Goal: Obtain resource: Download file/media

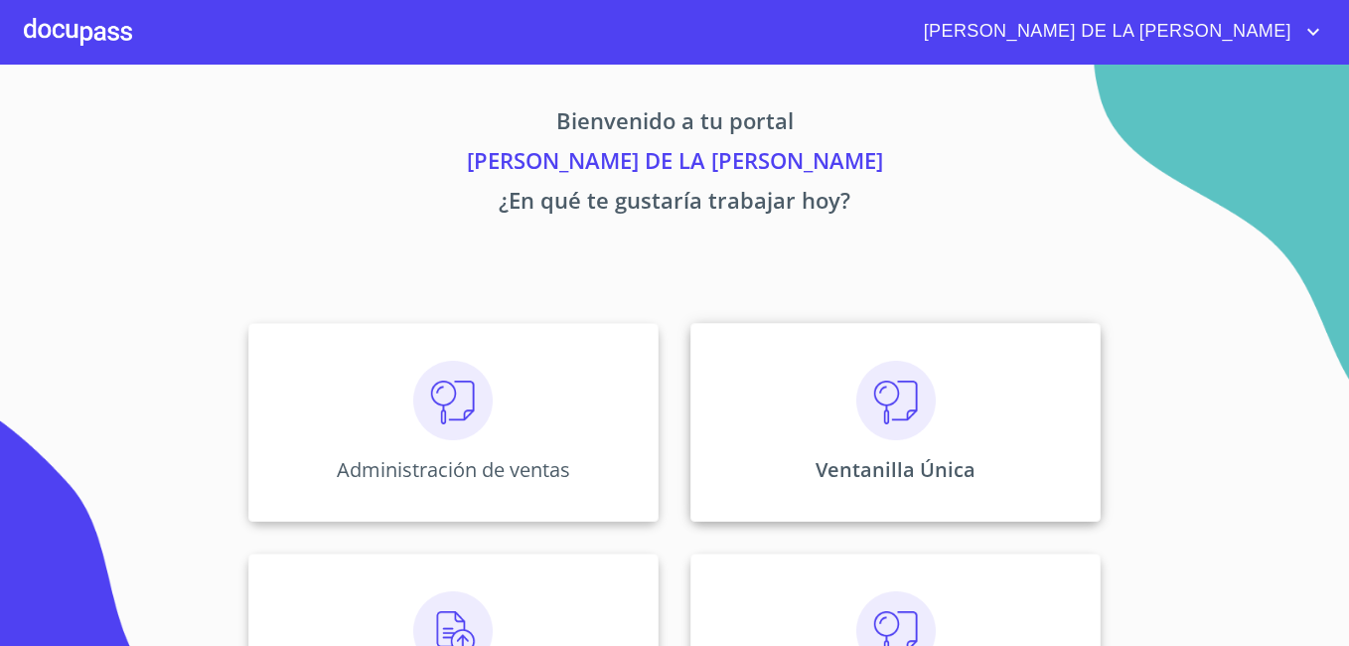
click at [858, 414] on img at bounding box center [895, 400] width 79 height 79
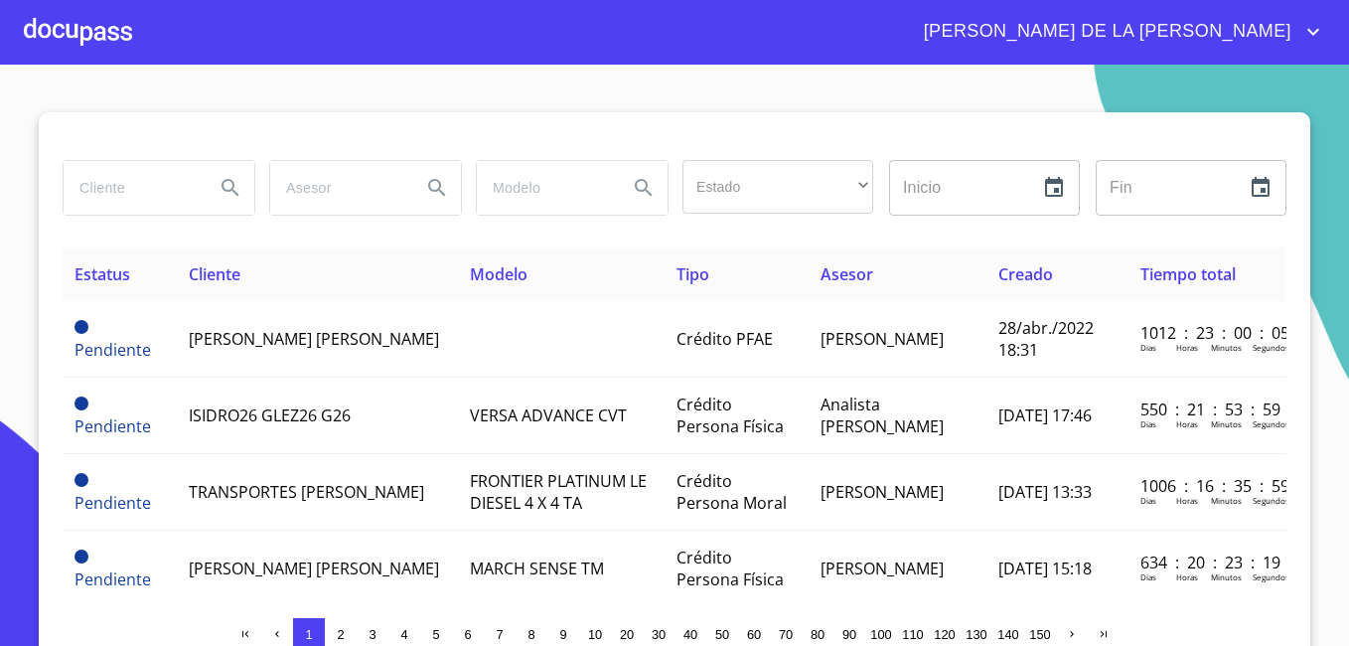
click at [94, 192] on input "search" at bounding box center [131, 188] width 135 height 54
type input "UNIRENTA"
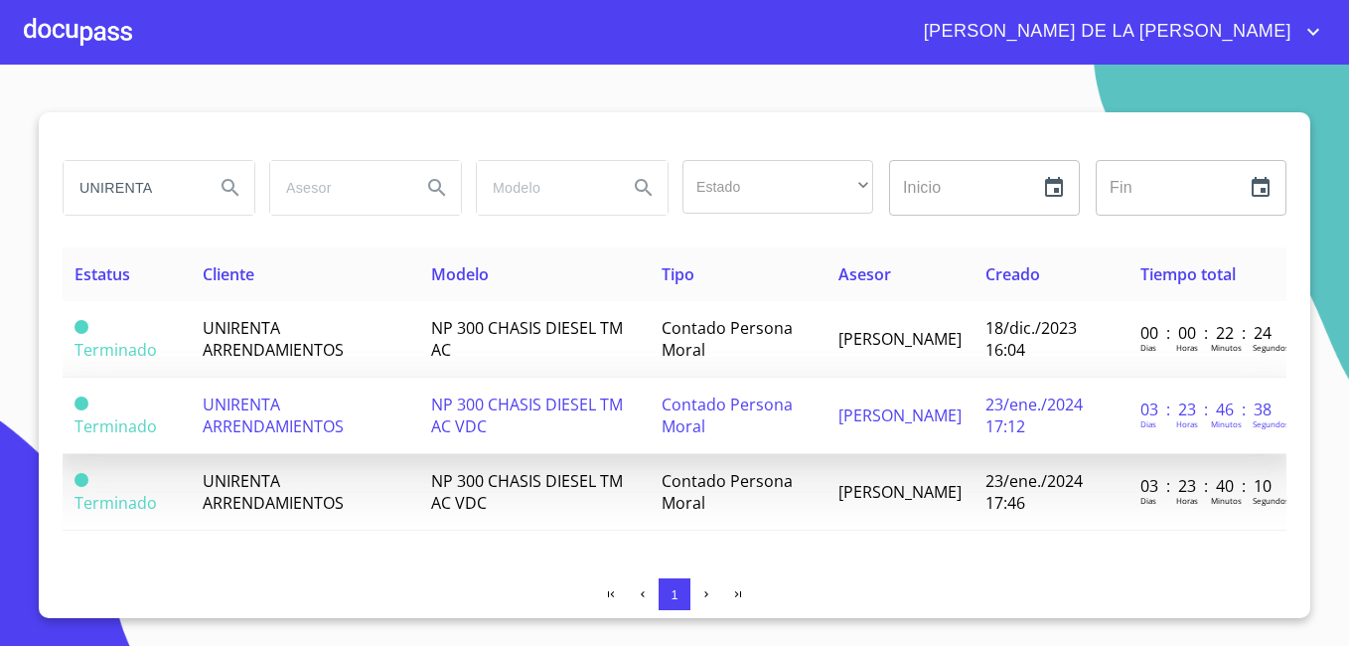
click at [248, 421] on span "UNIRENTA ARRENDAMIENTOS" at bounding box center [273, 415] width 141 height 44
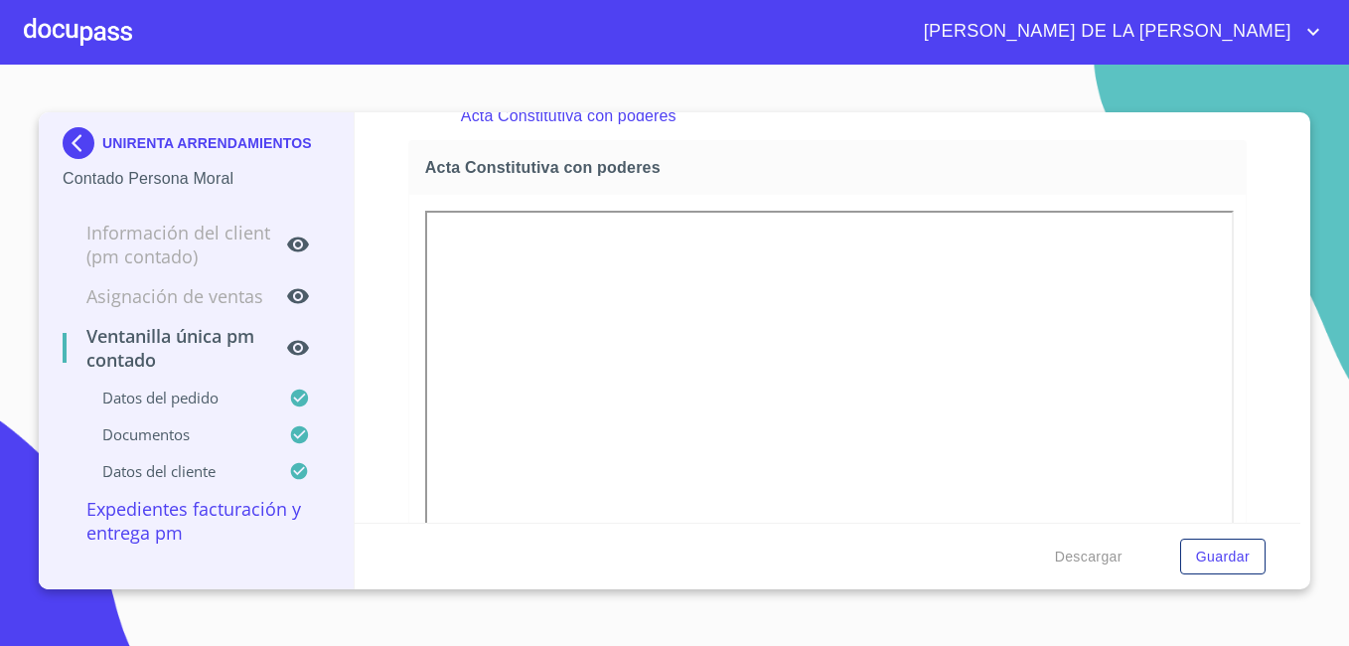
scroll to position [3278, 0]
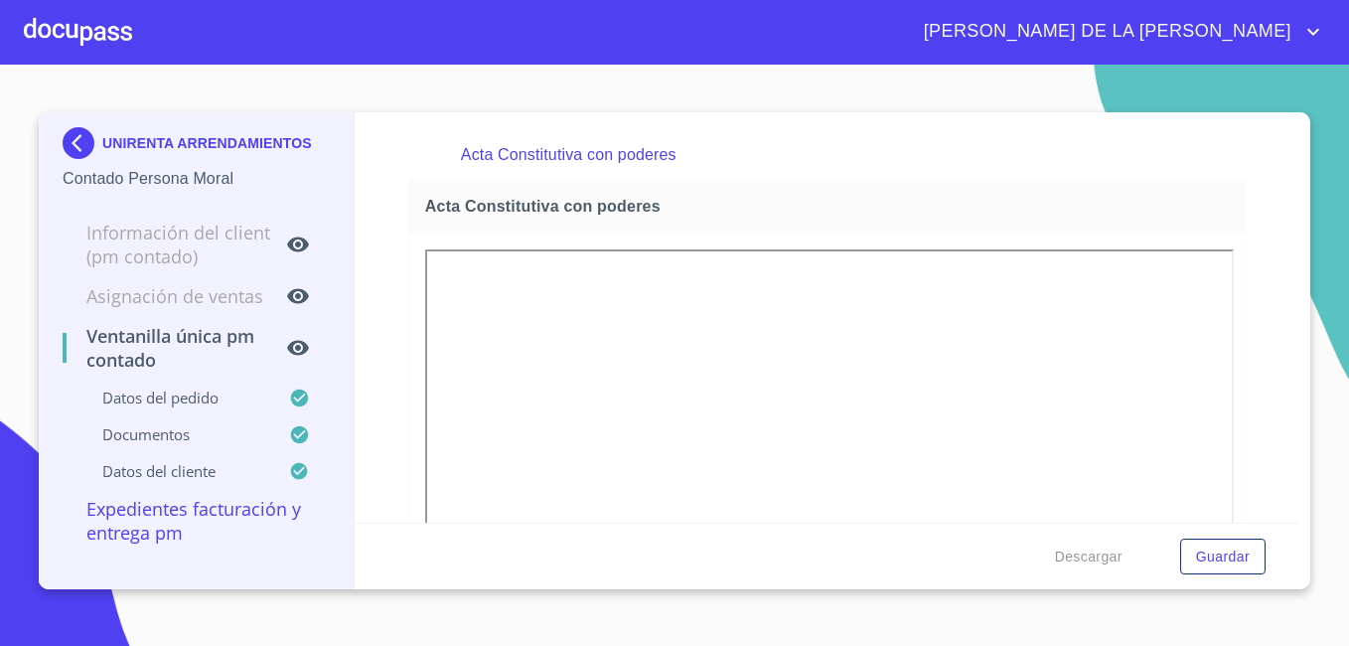
click at [80, 142] on img at bounding box center [83, 143] width 40 height 32
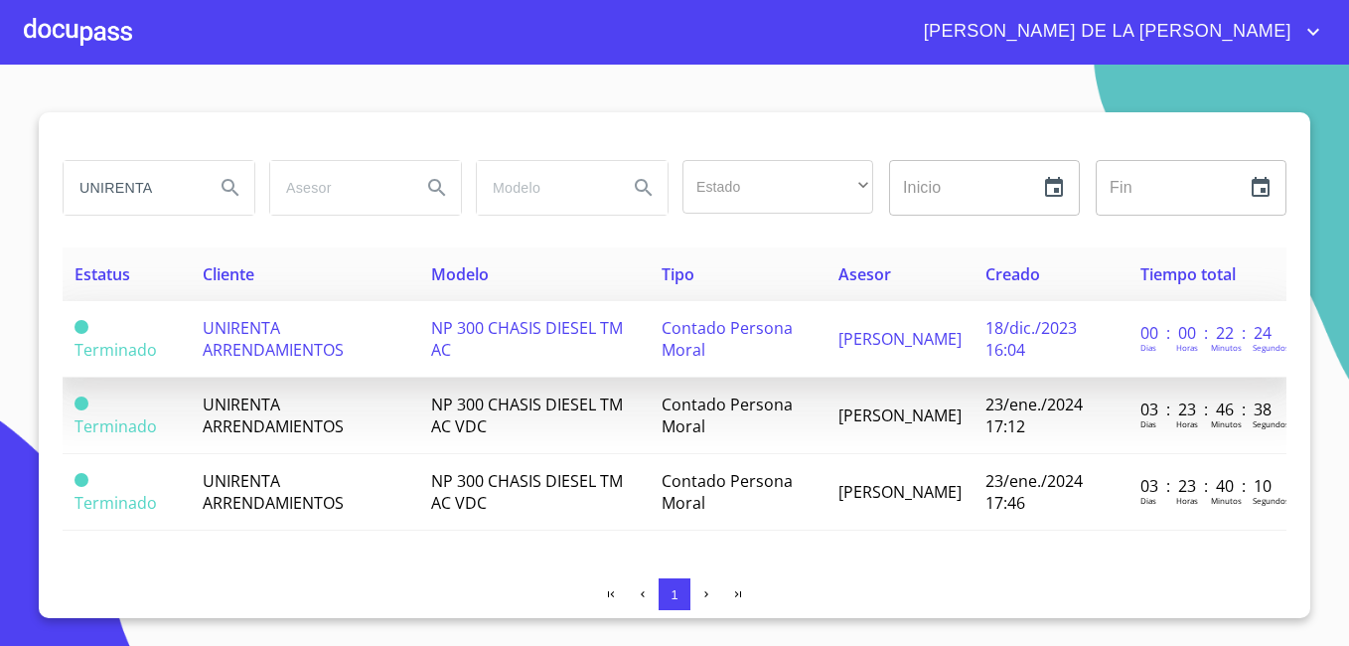
click at [236, 343] on span "UNIRENTA ARRENDAMIENTOS" at bounding box center [273, 339] width 141 height 44
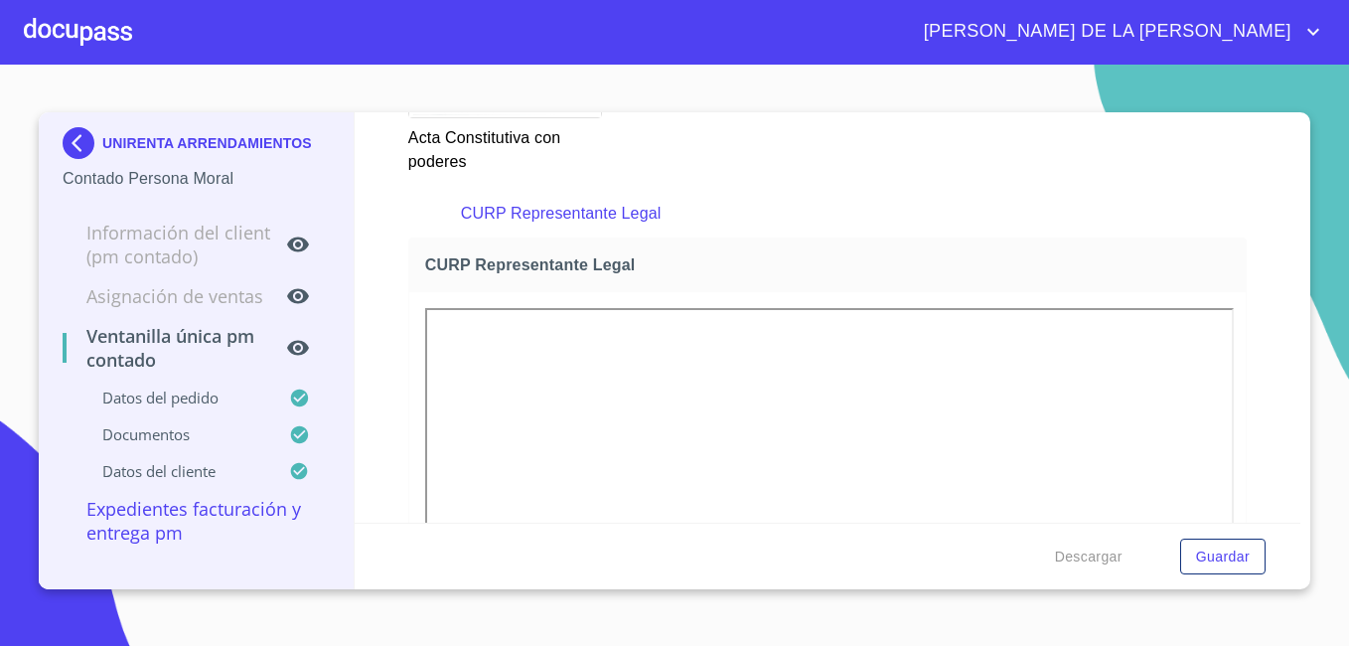
scroll to position [4173, 0]
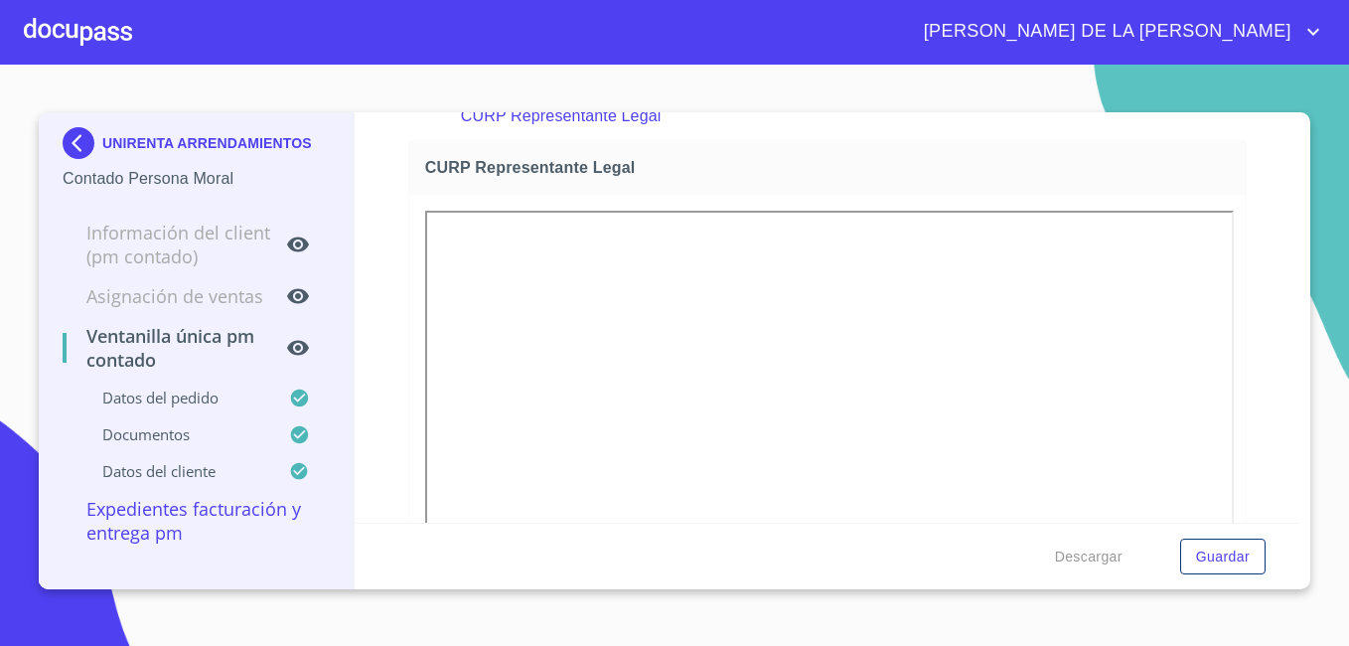
click at [78, 139] on img at bounding box center [83, 143] width 40 height 32
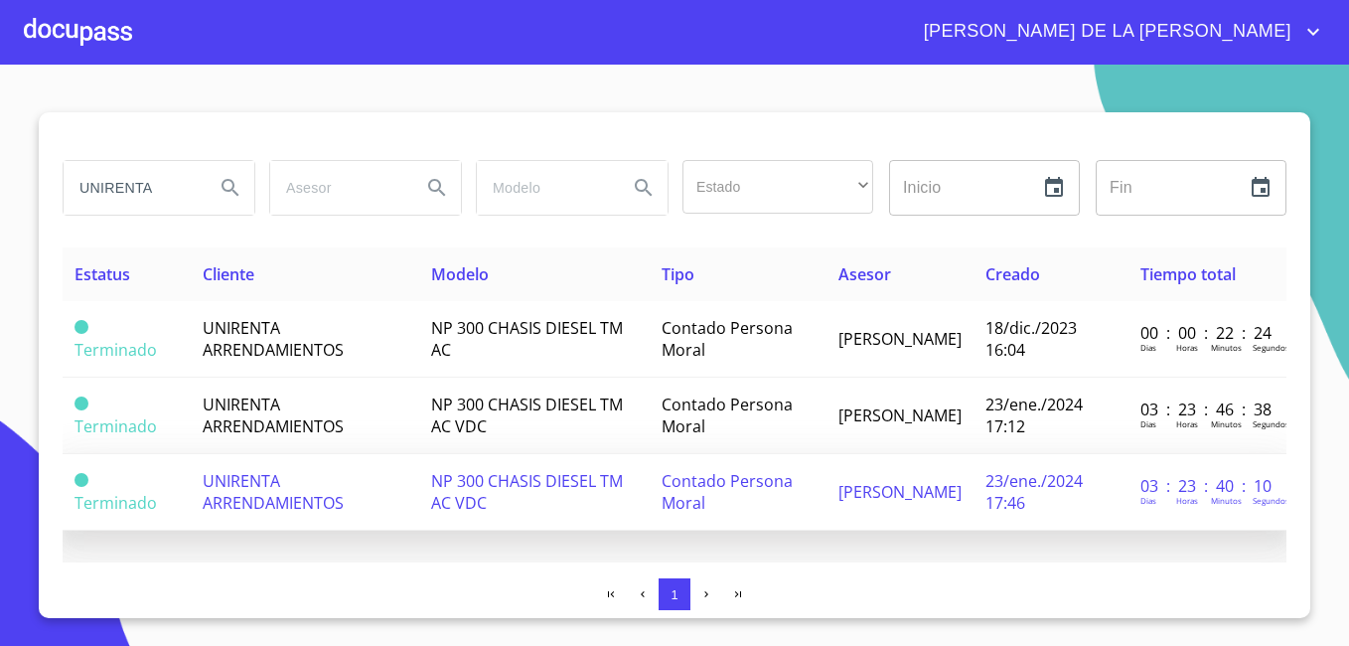
click at [271, 497] on span "UNIRENTA ARRENDAMIENTOS" at bounding box center [273, 492] width 141 height 44
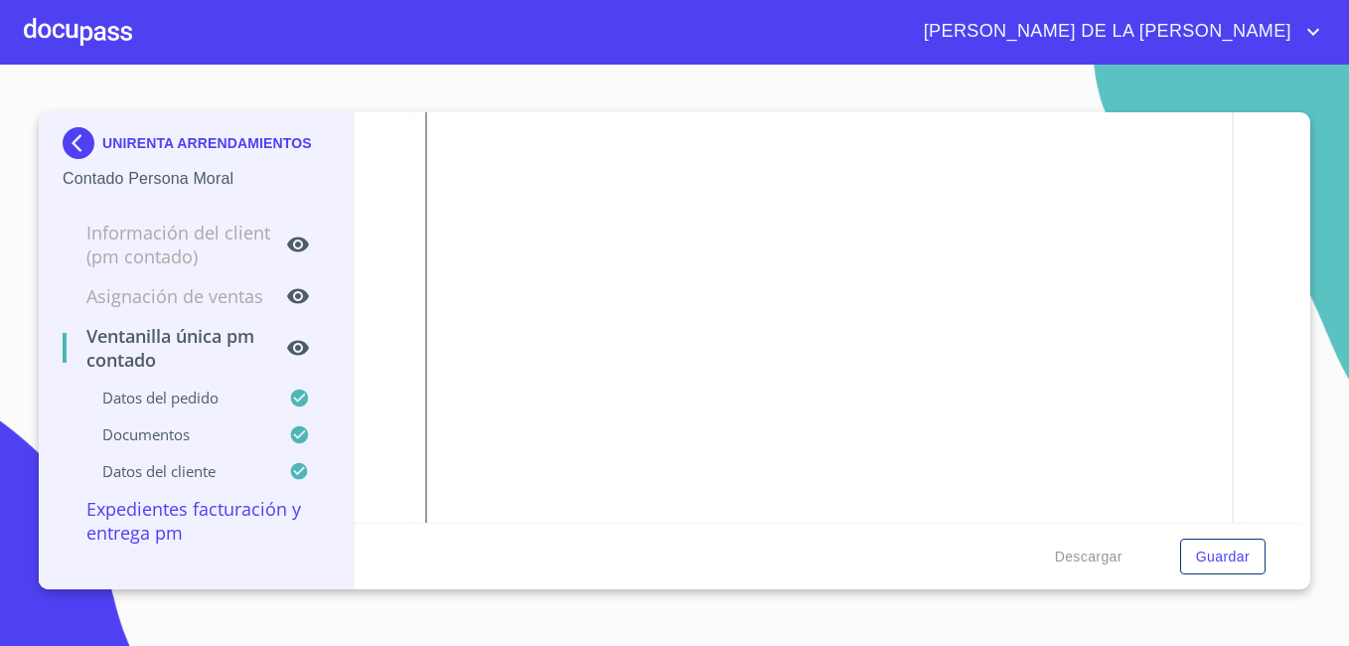
scroll to position [3179, 0]
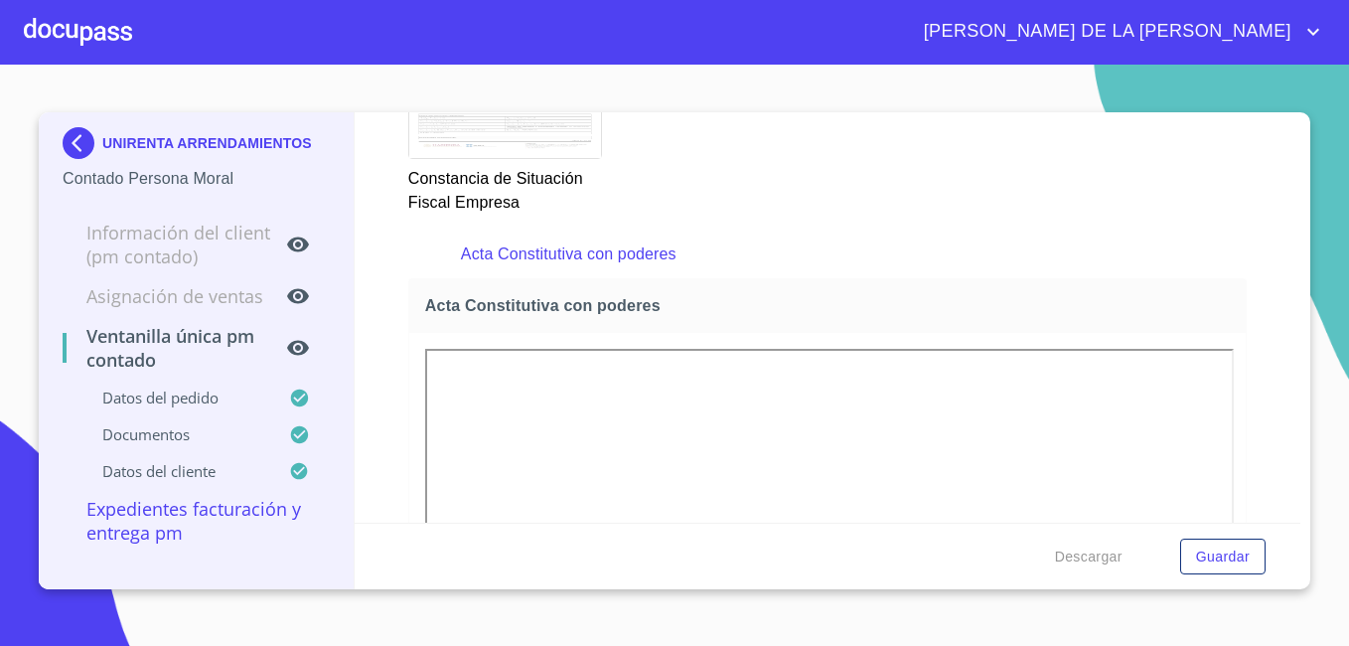
click at [85, 134] on img at bounding box center [83, 143] width 40 height 32
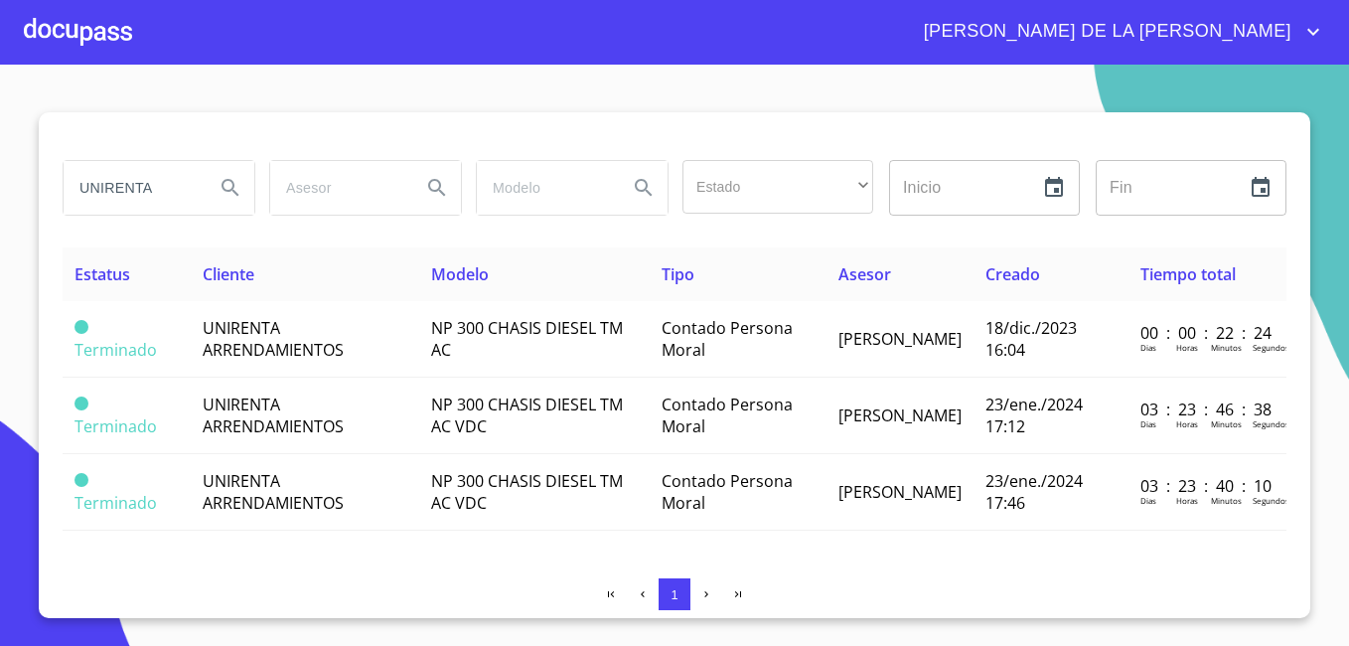
click at [0, 158] on html "MARÍA DE LA LUZ UNIRENTA Estado ​ ​ Inicio ​ Fin ​ Estatus Cliente Modelo Tipo …" at bounding box center [674, 323] width 1349 height 646
type input "JIMAR"
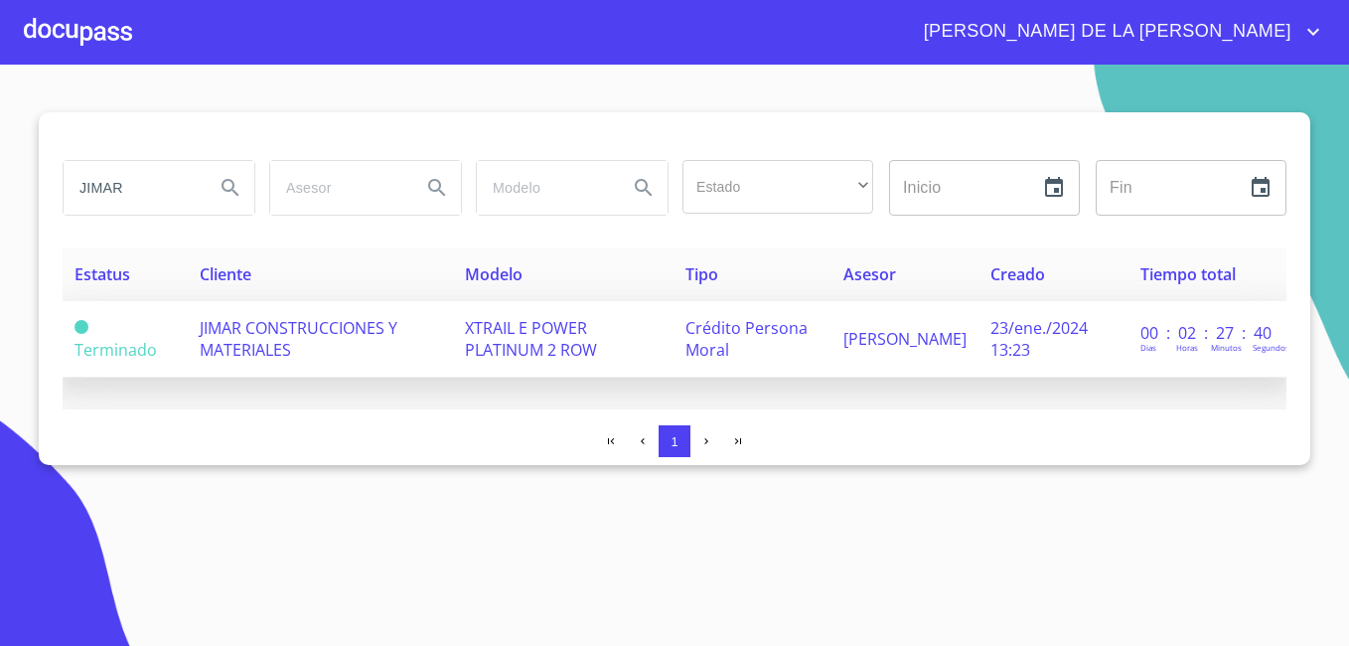
click at [261, 336] on span "JIMAR CONSTRUCCIONES Y MATERIALES" at bounding box center [299, 339] width 198 height 44
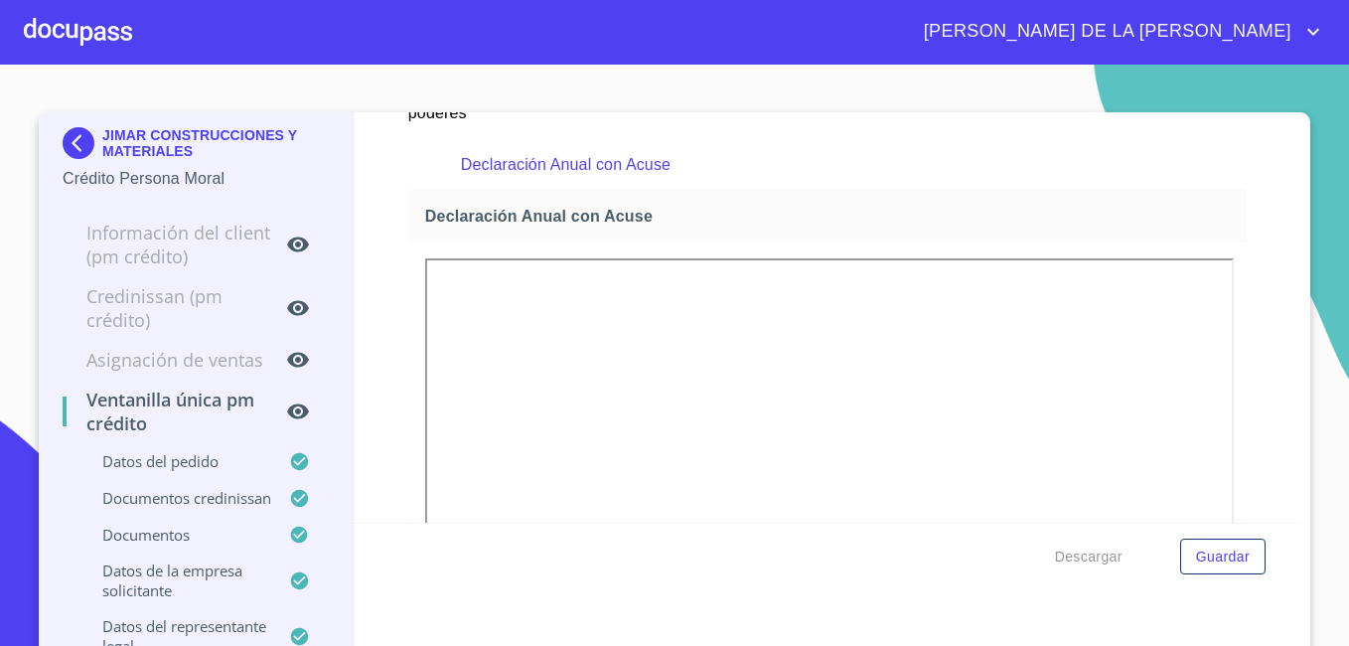
click at [537, 69] on div at bounding box center [505, 14] width 192 height 108
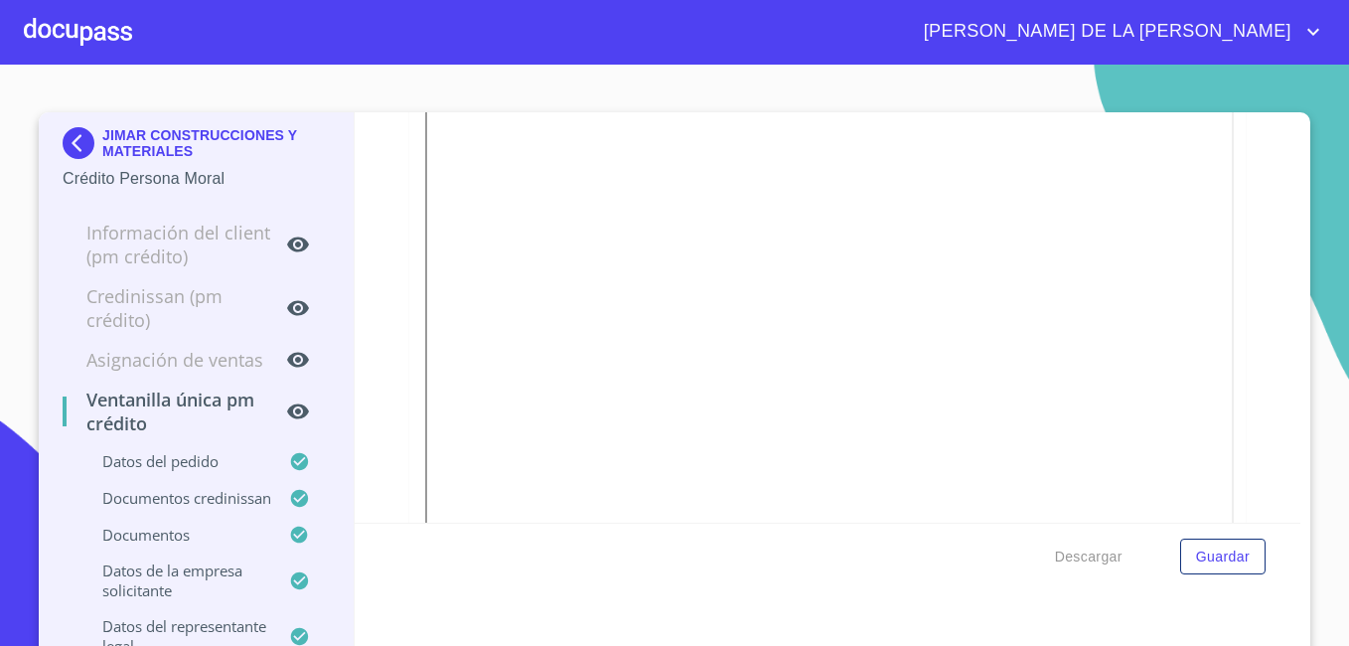
scroll to position [15, 0]
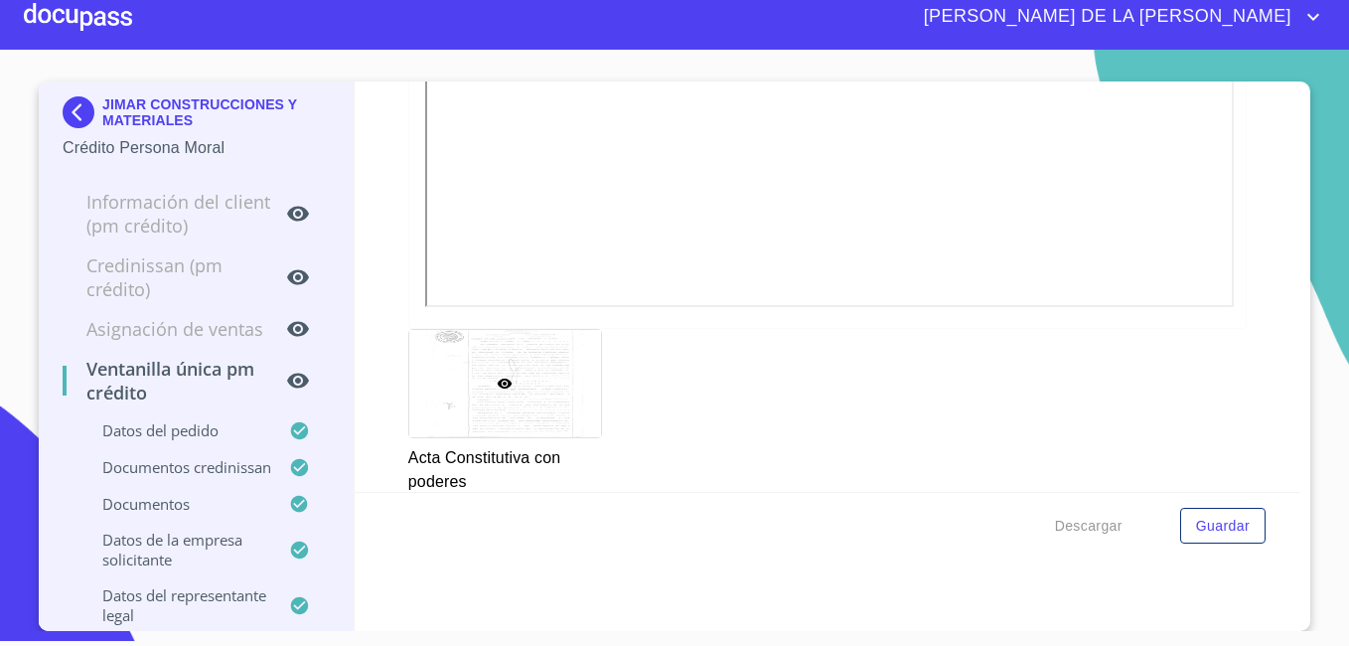
click at [71, 99] on img at bounding box center [83, 112] width 40 height 32
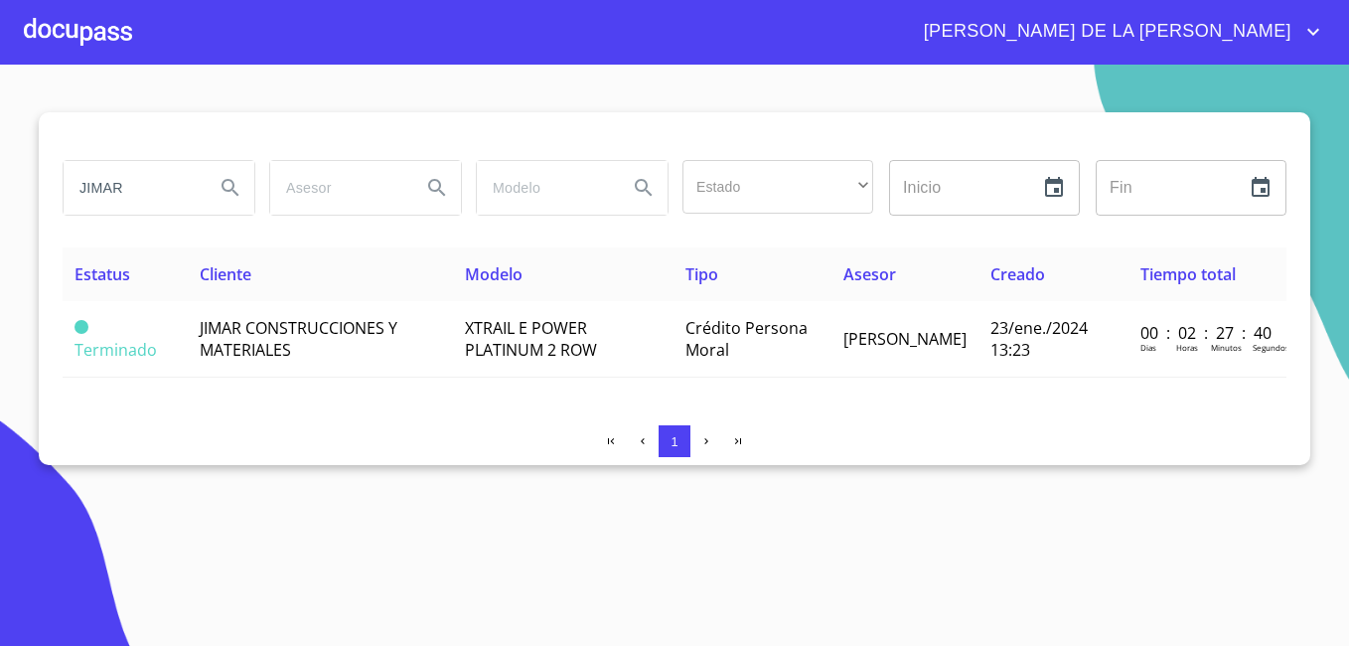
click at [124, 188] on input "JIMAR" at bounding box center [131, 188] width 135 height 54
type input "J"
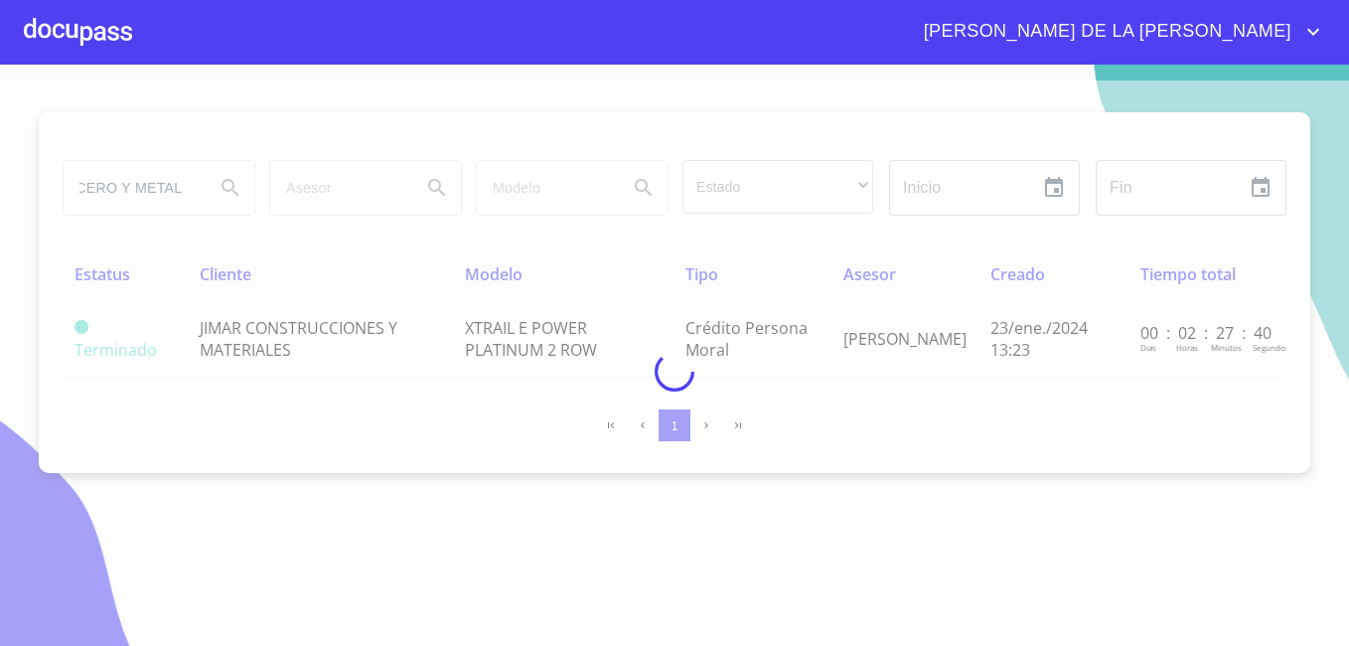
scroll to position [0, 67]
type input "LAMINACERO Y METALES"
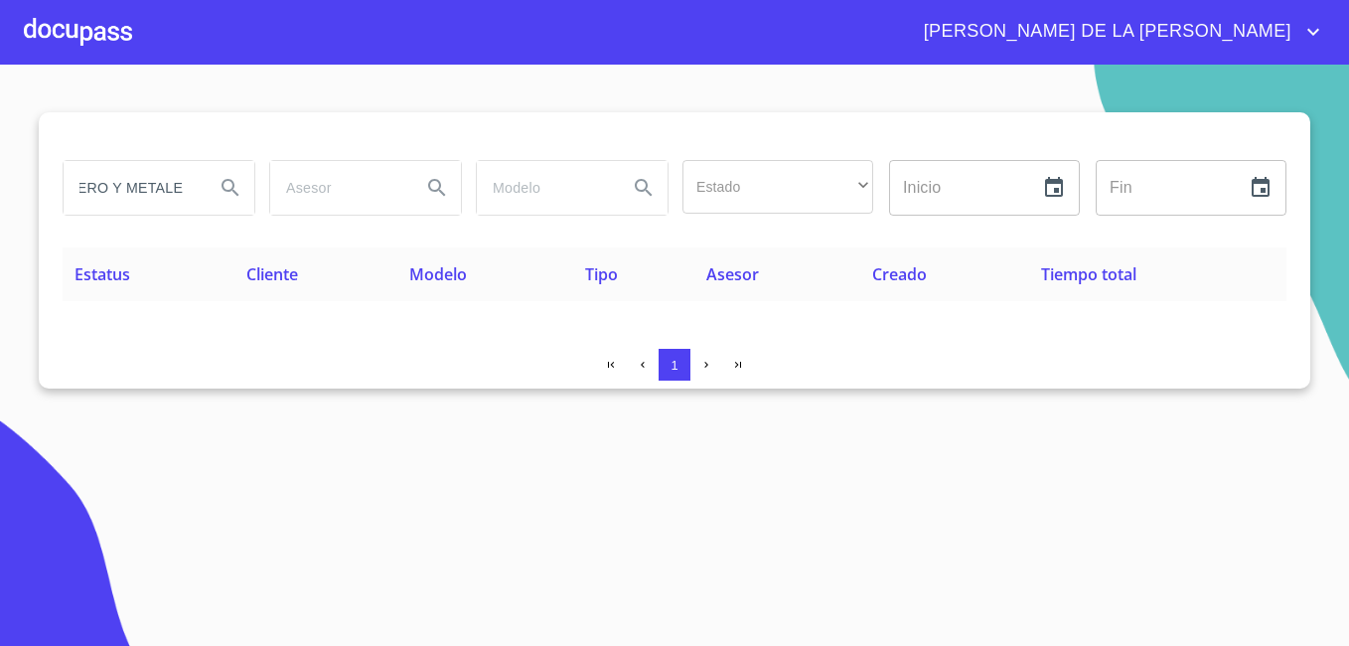
scroll to position [0, 0]
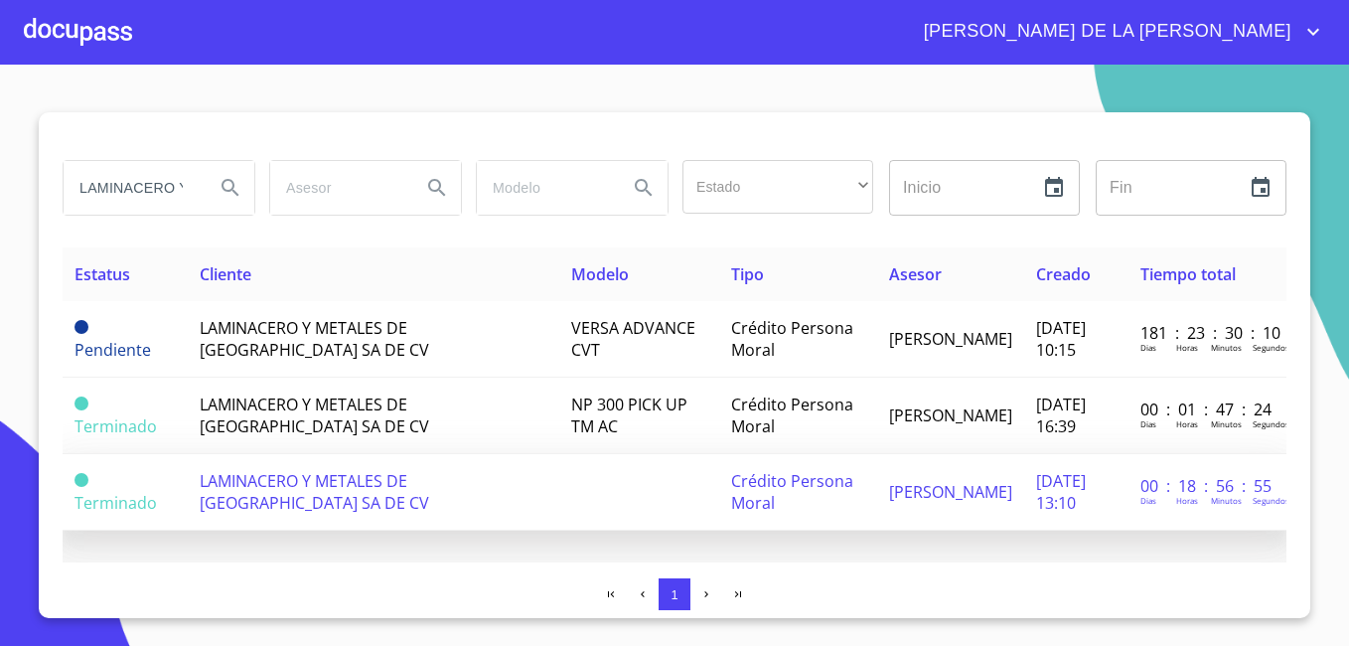
click at [295, 489] on span "LAMINACERO Y METALES DE [GEOGRAPHIC_DATA] SA DE CV" at bounding box center [314, 492] width 229 height 44
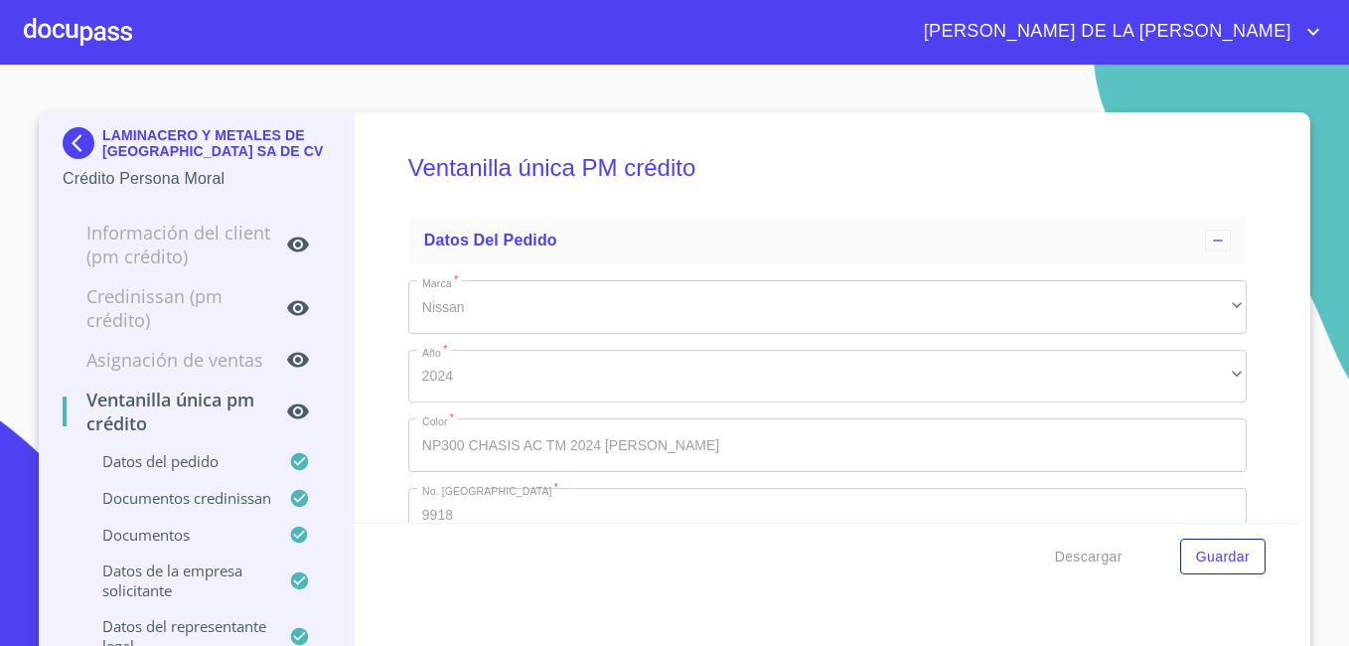
type input "19 de oct. de 2021"
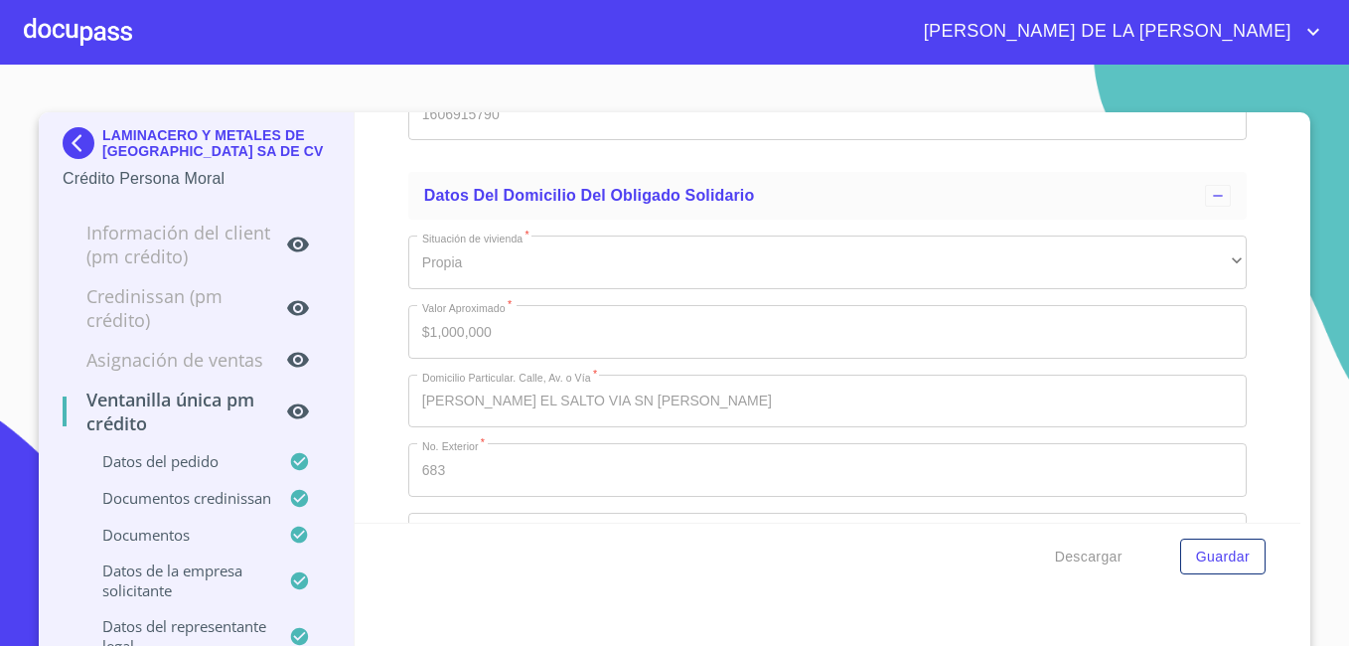
scroll to position [15300, 0]
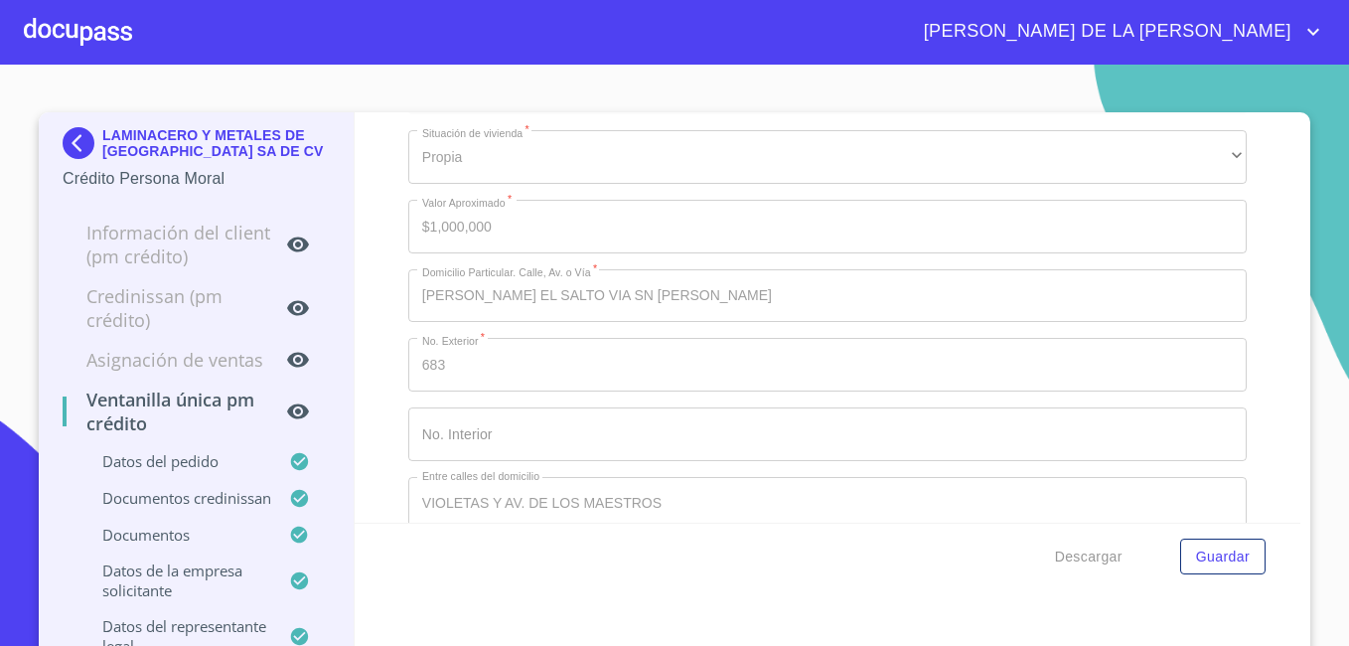
click at [66, 130] on img at bounding box center [83, 143] width 40 height 32
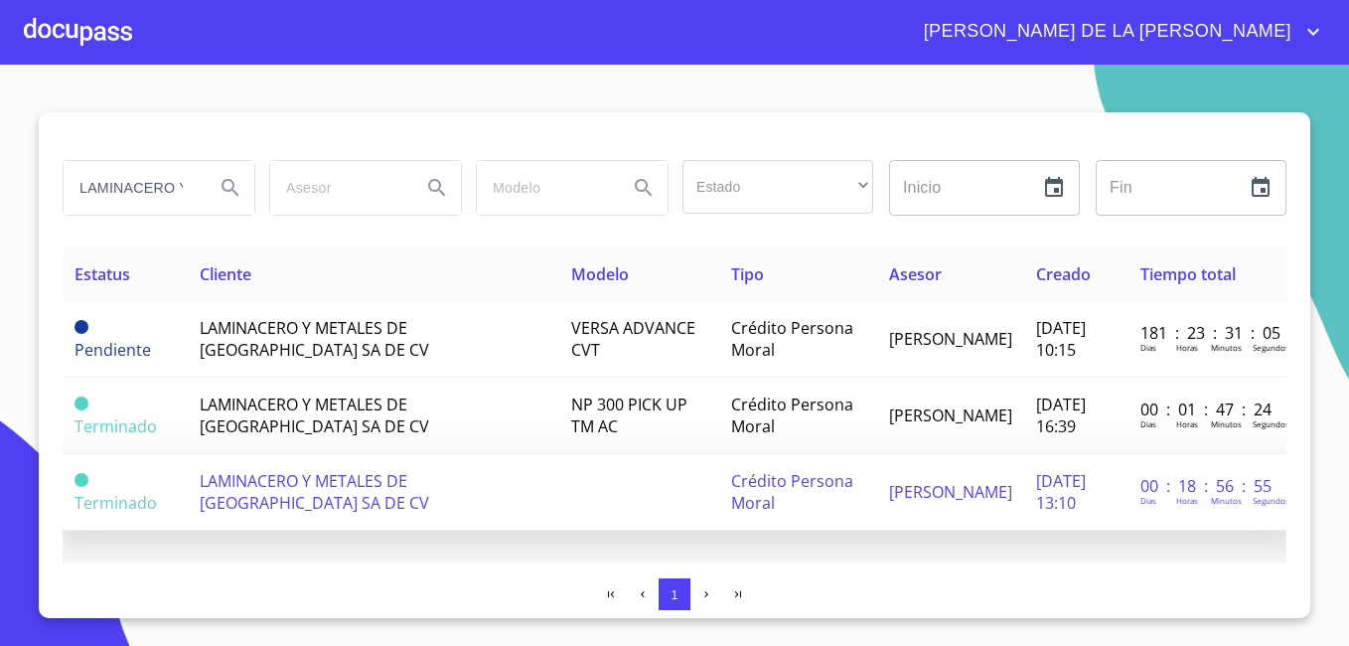
click at [276, 480] on span "LAMINACERO Y METALES DE [GEOGRAPHIC_DATA] SA DE CV" at bounding box center [314, 492] width 229 height 44
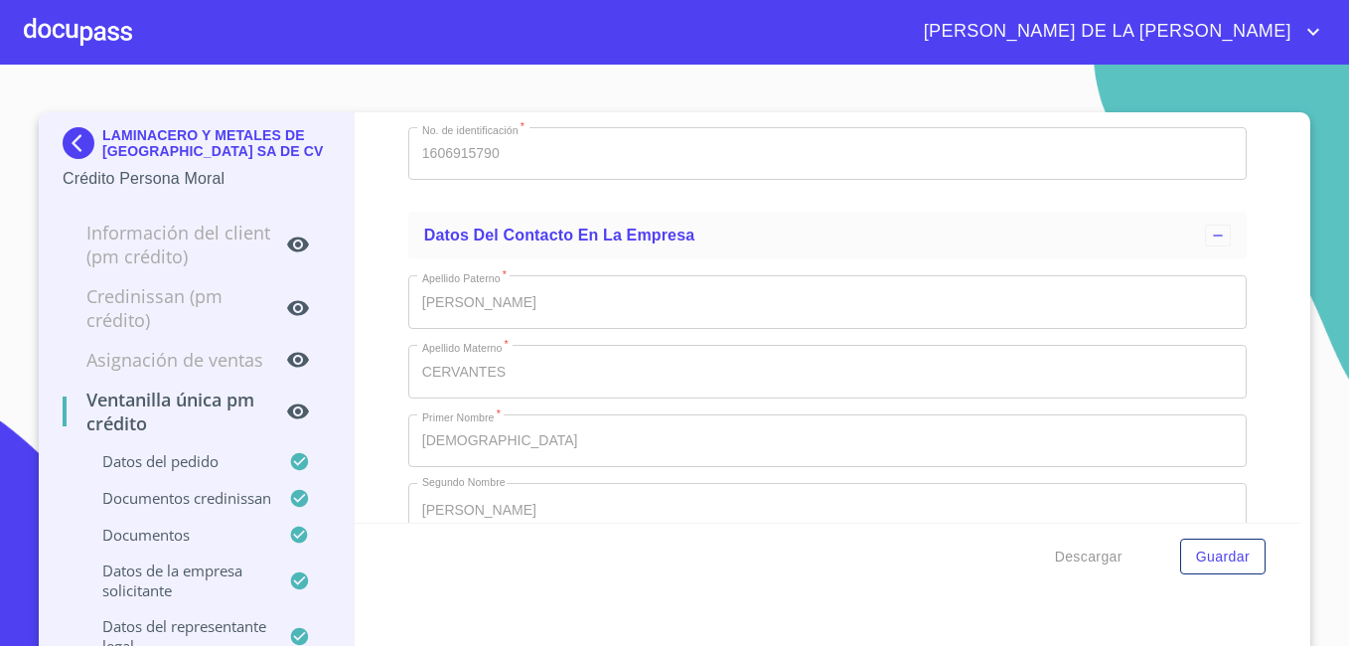
scroll to position [13061, 0]
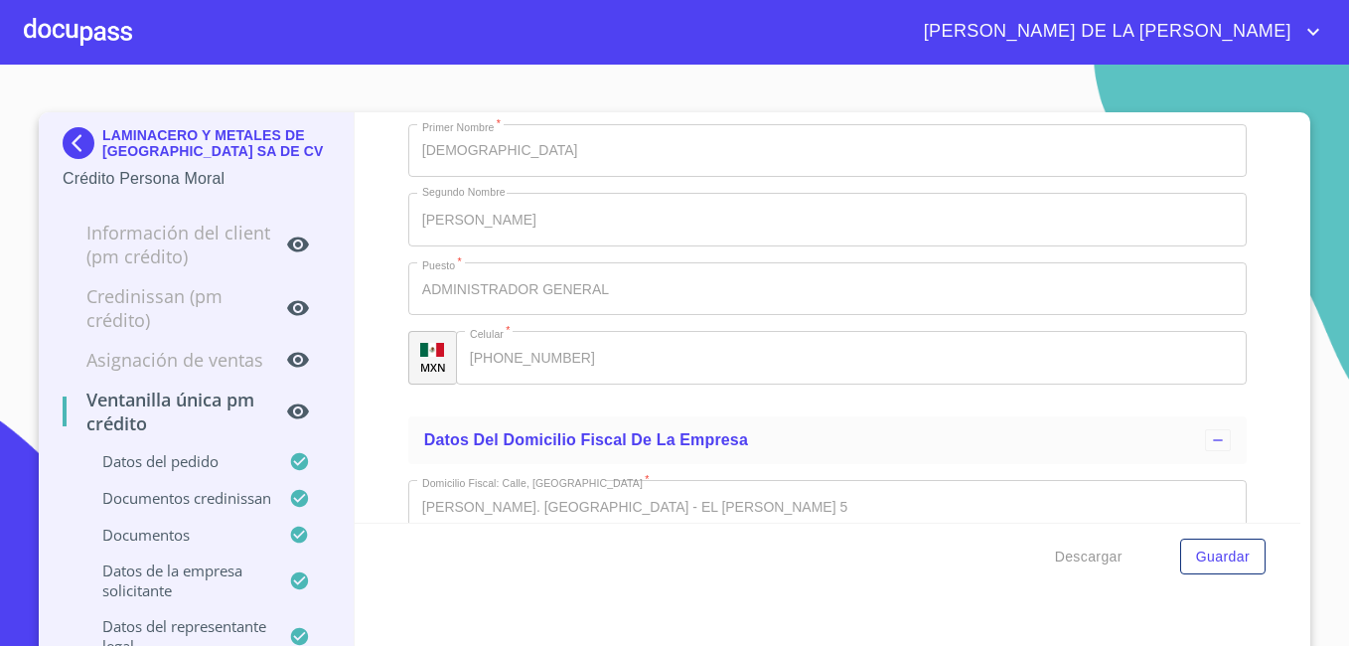
click at [70, 135] on img at bounding box center [83, 143] width 40 height 32
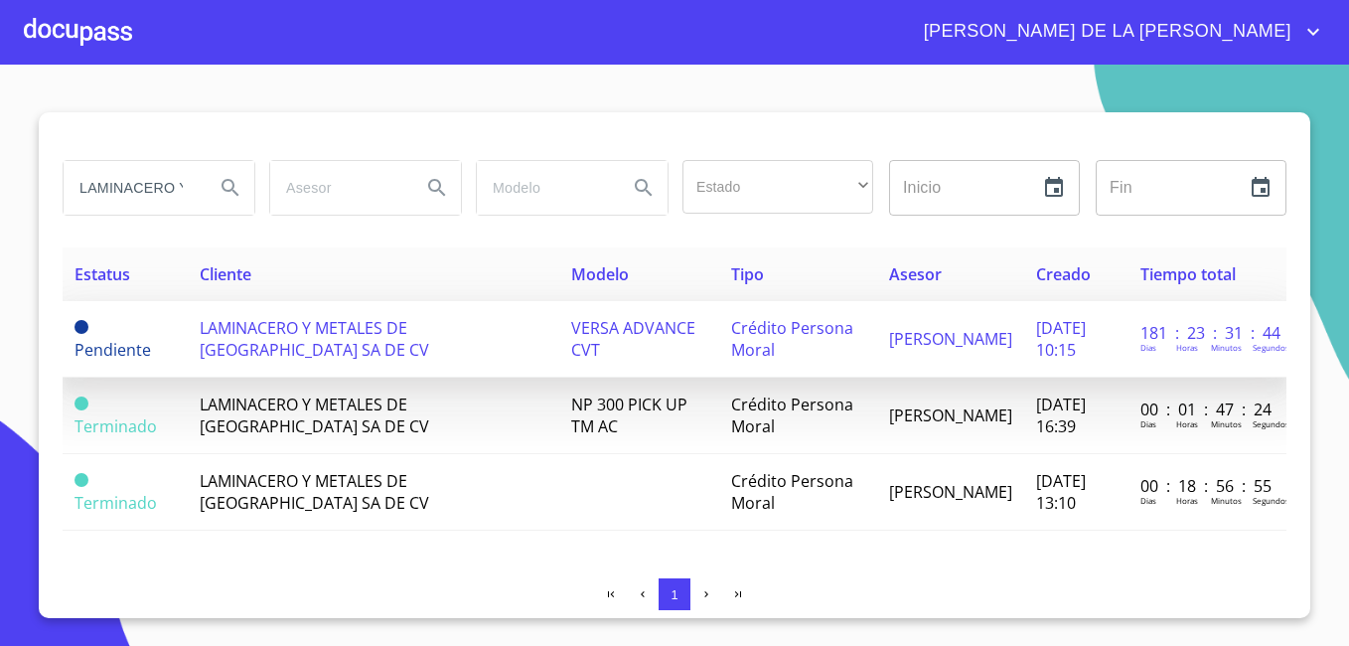
click at [295, 337] on span "LAMINACERO Y METALES DE [GEOGRAPHIC_DATA] SA DE CV" at bounding box center [314, 339] width 229 height 44
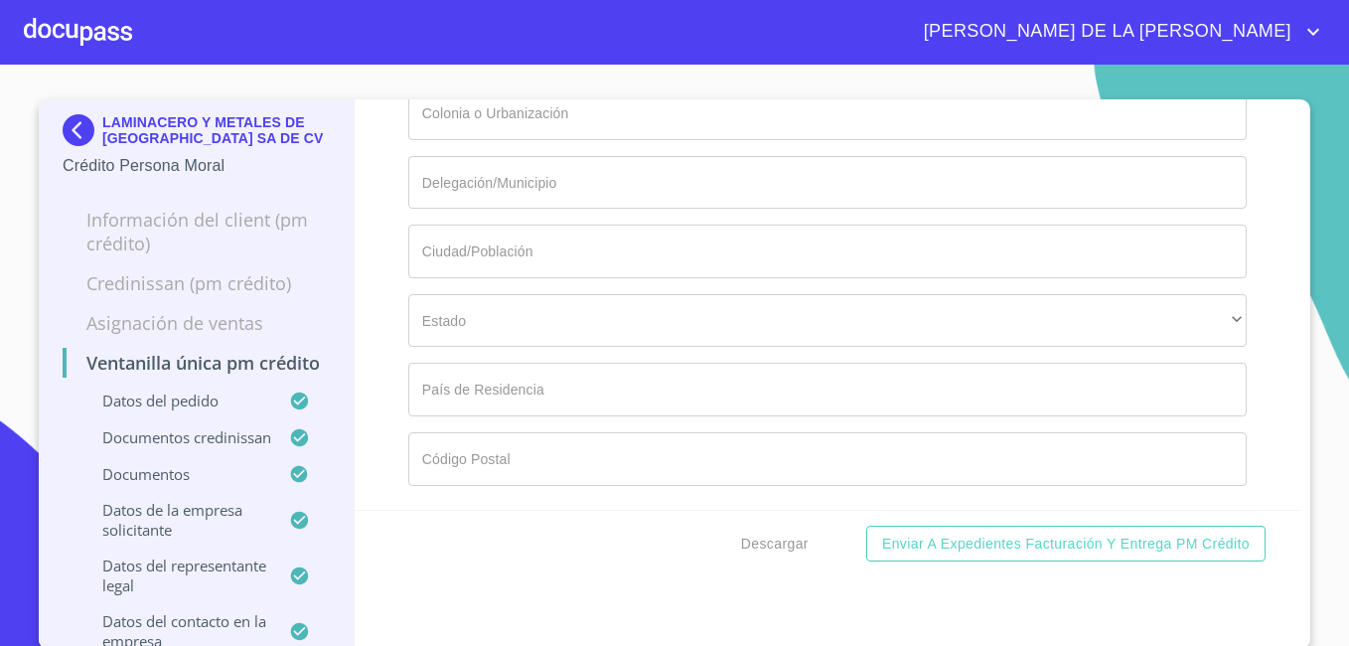
scroll to position [16, 0]
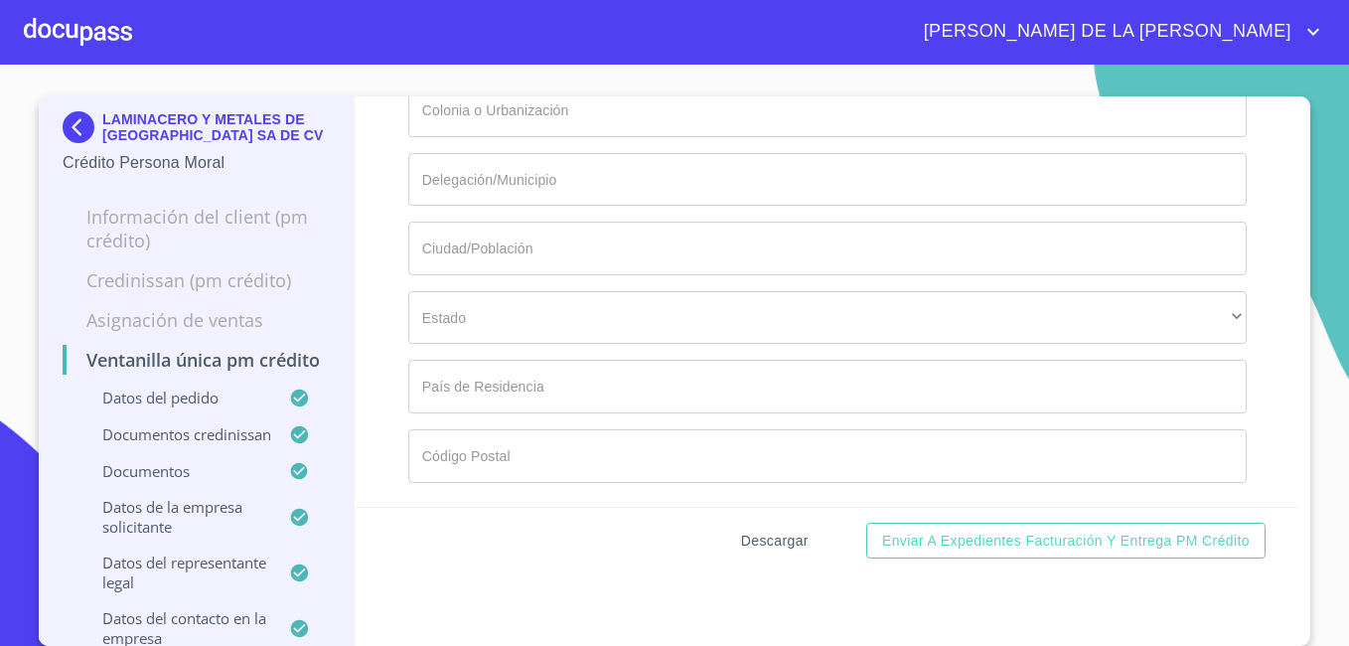
click at [780, 538] on span "Descargar" at bounding box center [775, 541] width 68 height 25
click at [76, 118] on img at bounding box center [83, 127] width 40 height 32
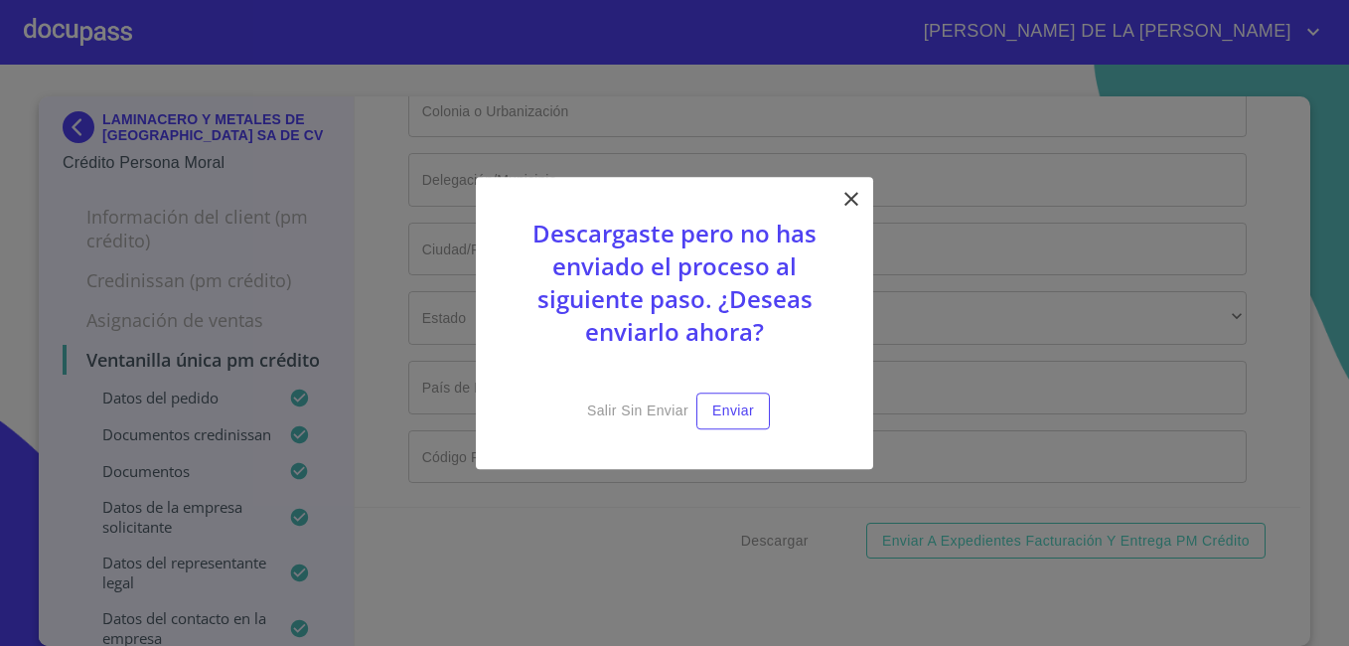
click at [850, 202] on icon at bounding box center [851, 199] width 24 height 24
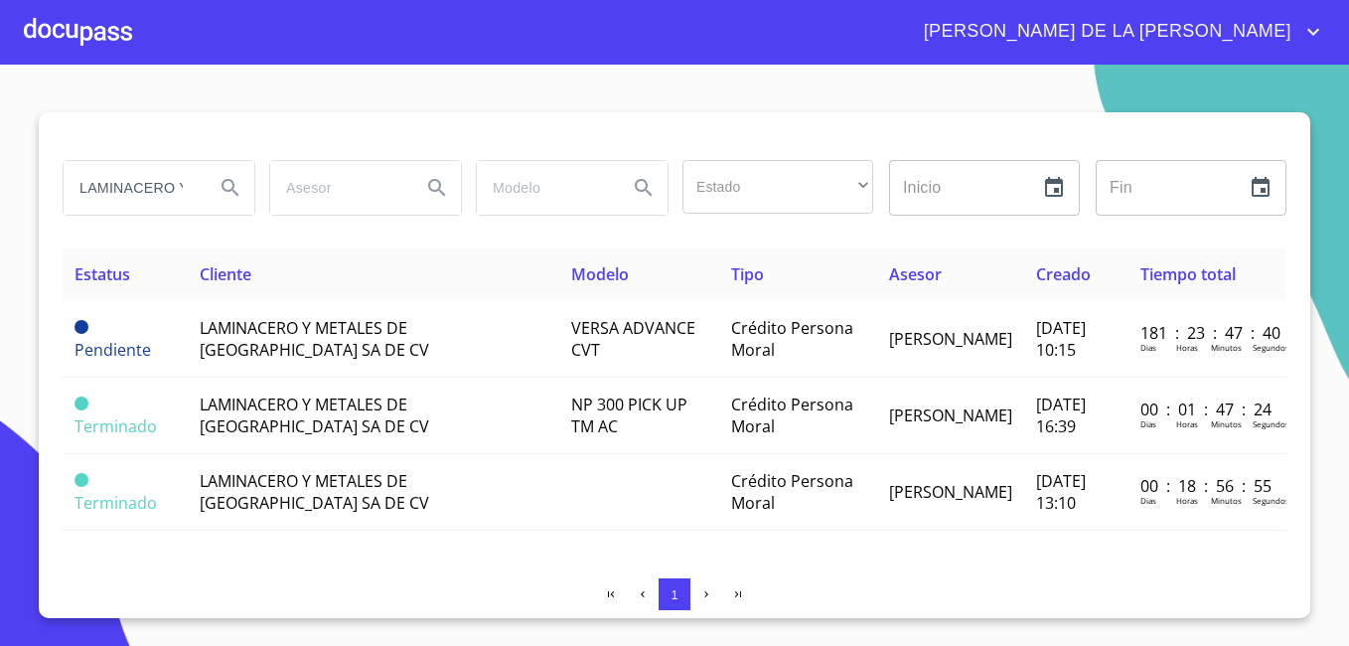
drag, startPoint x: 190, startPoint y: 186, endPoint x: 0, endPoint y: 151, distance: 192.9
click at [0, 154] on html "[PERSON_NAME] DE LA [PERSON_NAME] LAMINACERO Y METALES Estado ​ ​ Inicio ​ Fin …" at bounding box center [674, 323] width 1349 height 646
type input "M"
type input "AUTOEXPRESS ALTAMIRA"
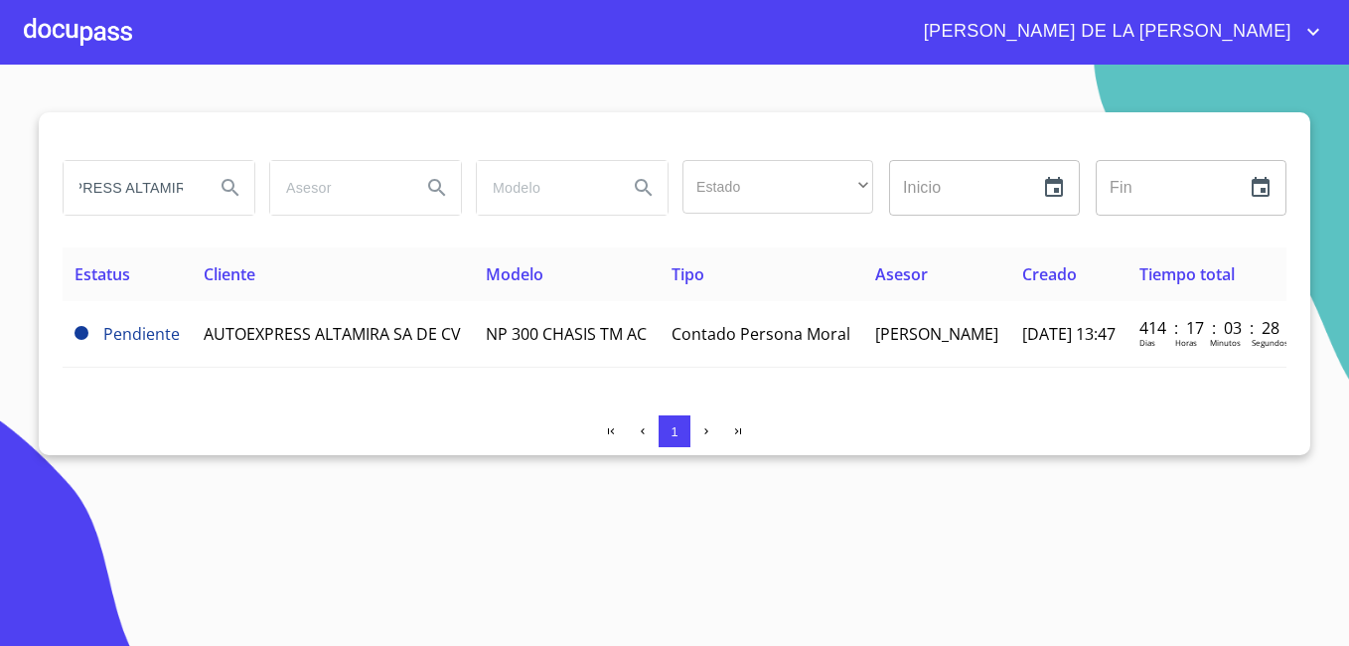
scroll to position [0, 0]
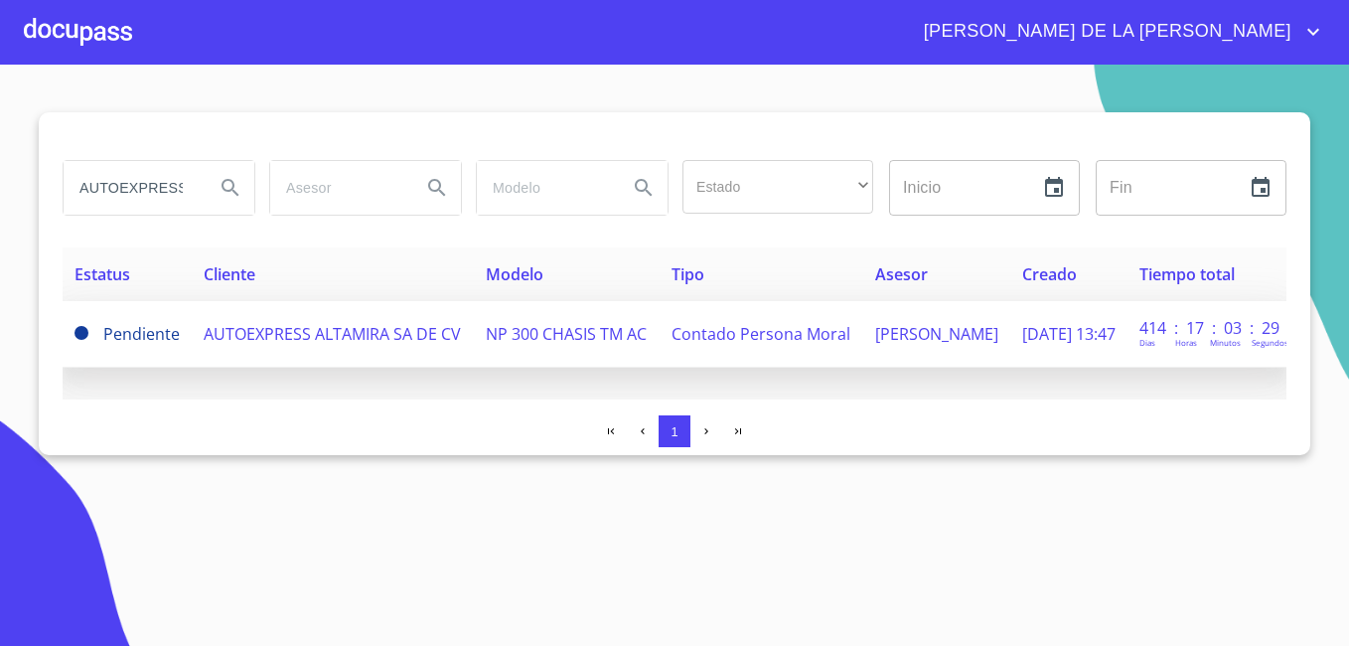
click at [301, 323] on span "AUTOEXPRESS ALTAMIRA SA DE CV" at bounding box center [332, 334] width 257 height 22
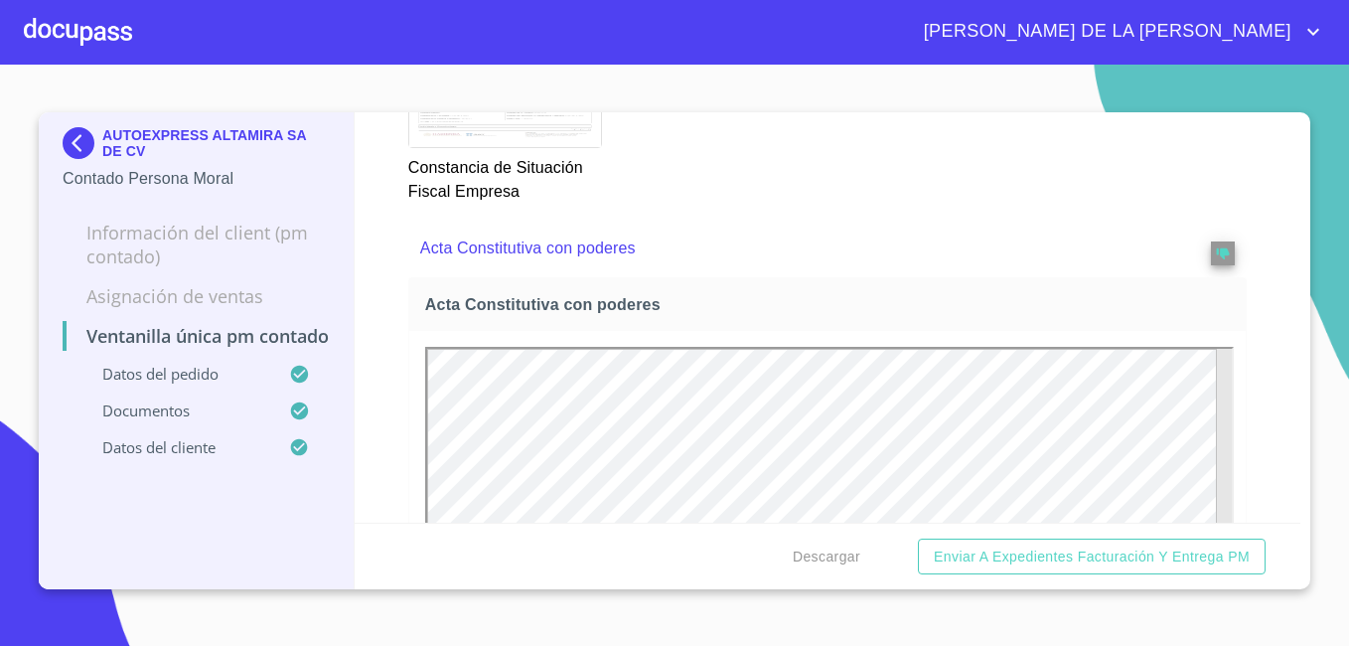
scroll to position [3150, 0]
